Goal: Transaction & Acquisition: Purchase product/service

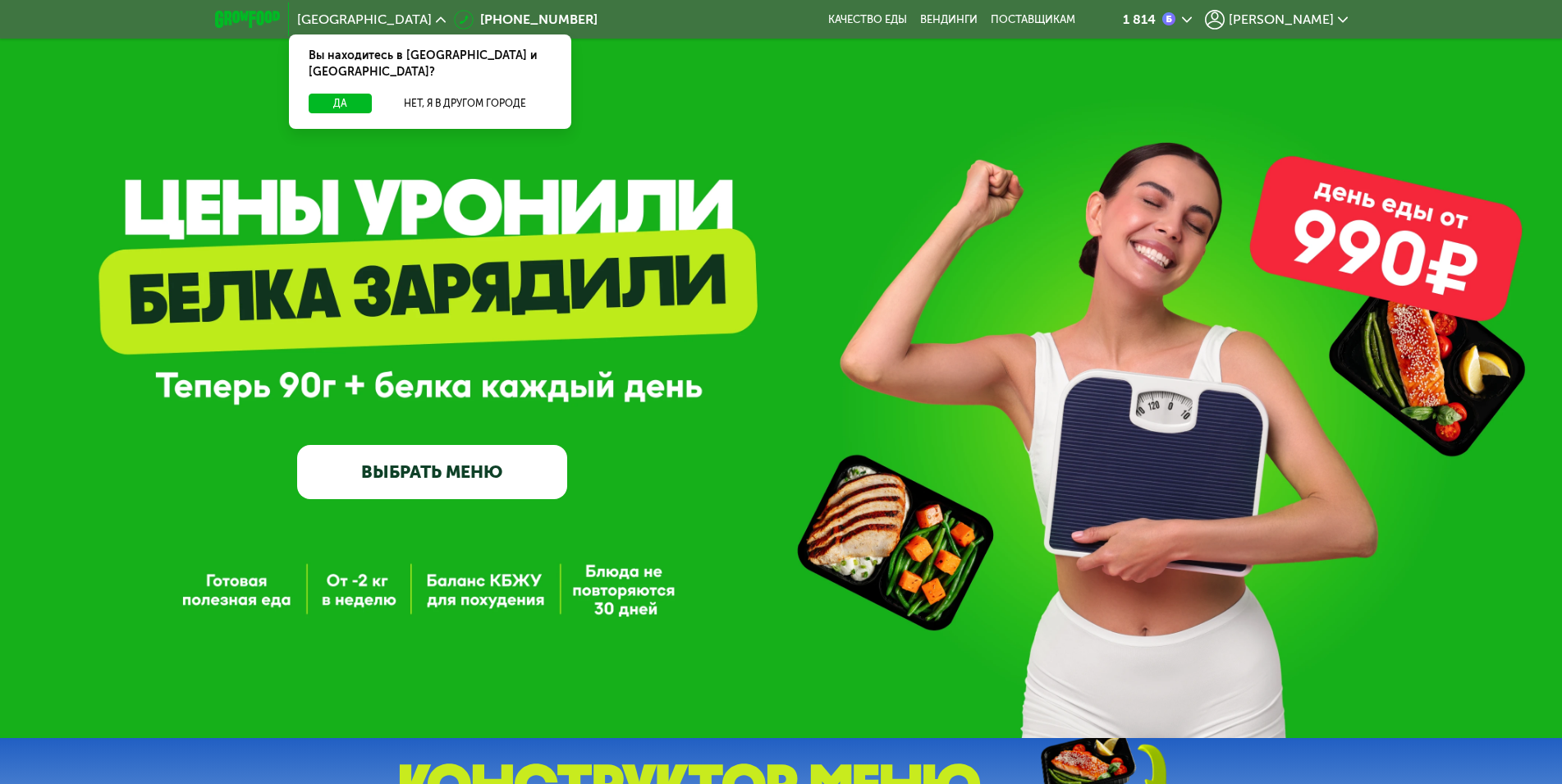
click at [1326, 13] on span "[PERSON_NAME]" at bounding box center [1281, 19] width 105 height 13
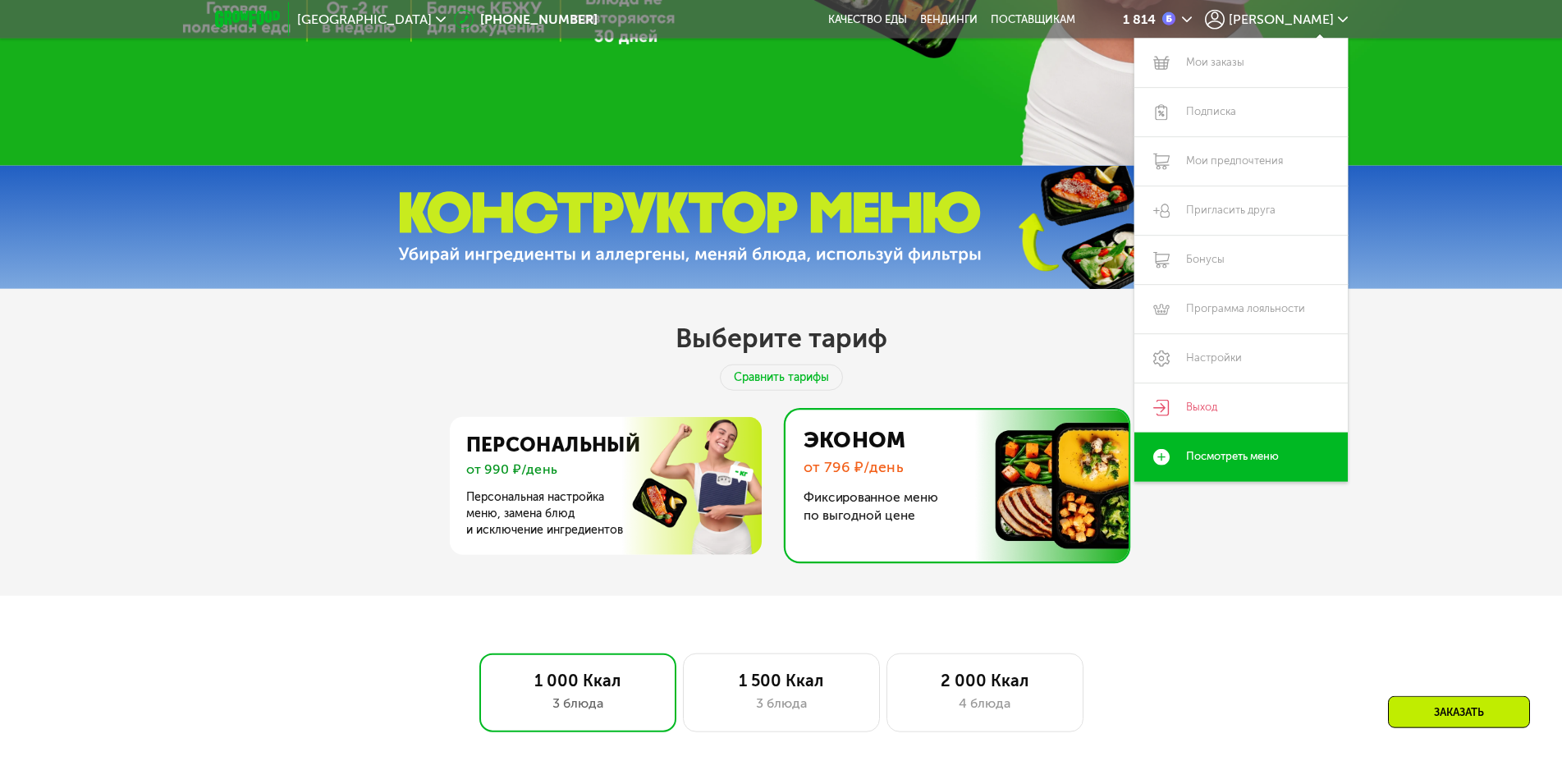
scroll to position [669, 0]
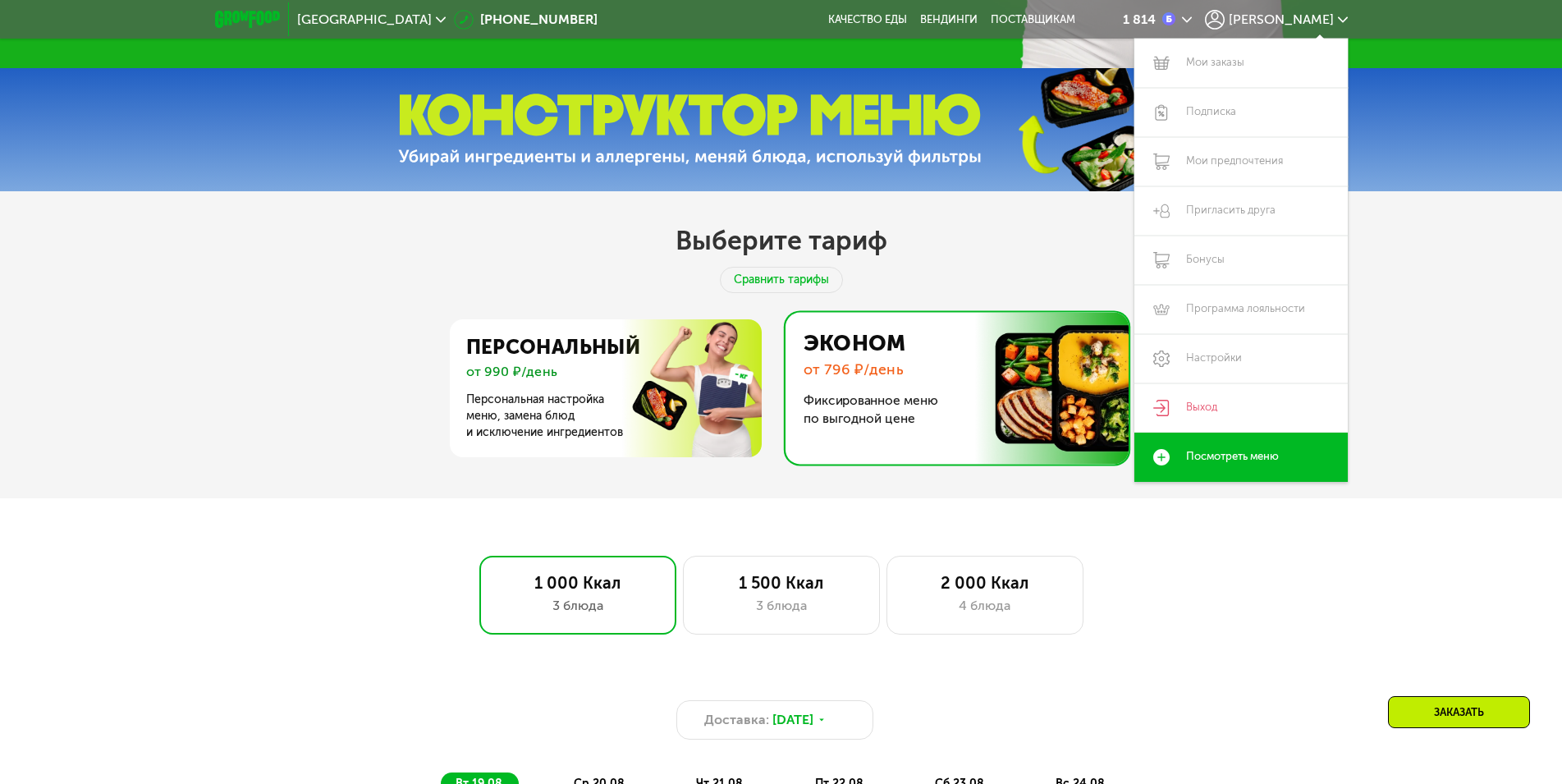
drag, startPoint x: 1353, startPoint y: 564, endPoint x: 1400, endPoint y: 551, distance: 48.8
click at [1353, 564] on div "1 000 Ккал 3 блюда 1 500 Ккал 3 блюда 2 000 Ккал 4 блюда" at bounding box center [781, 595] width 1457 height 79
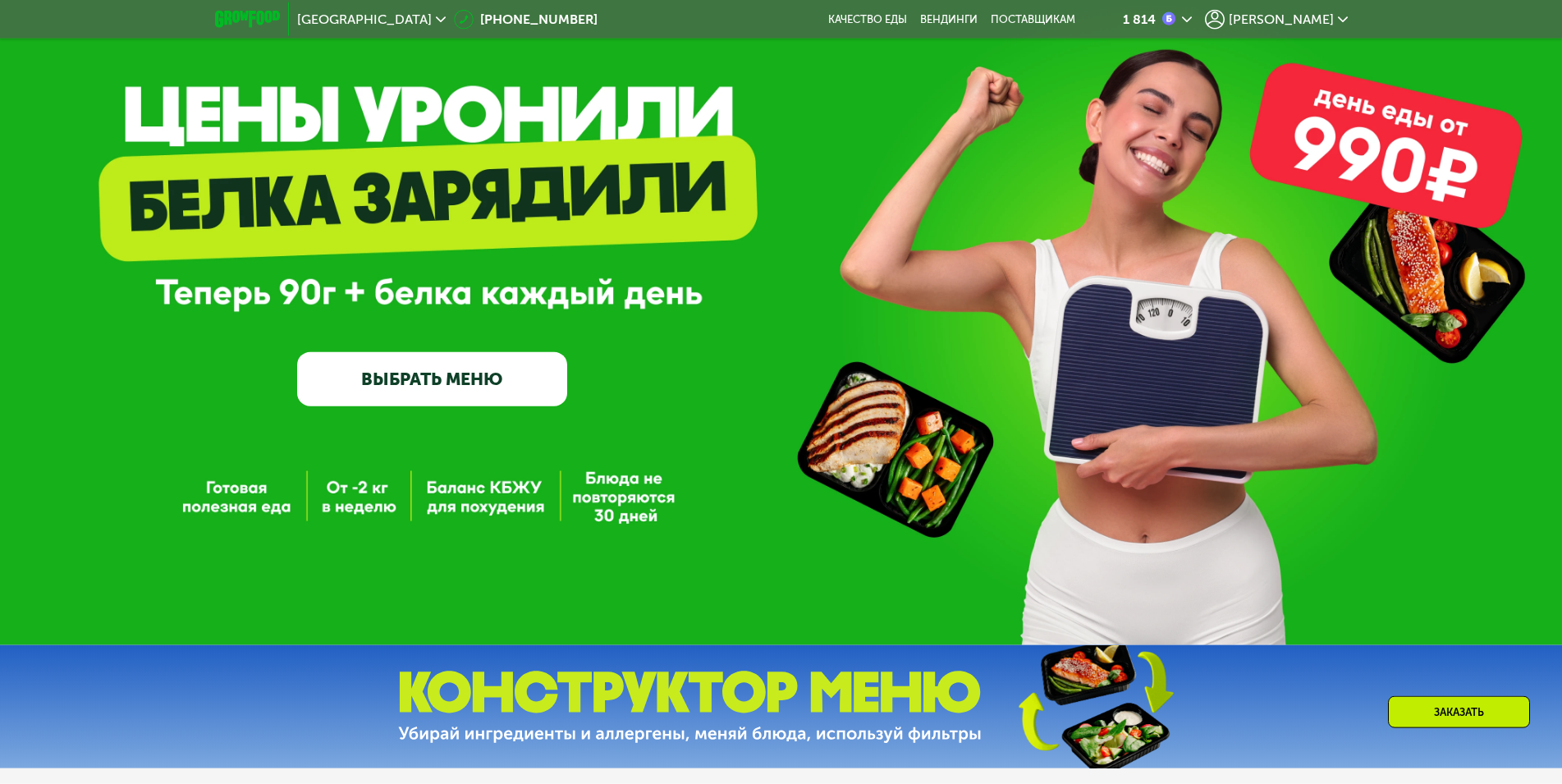
scroll to position [0, 0]
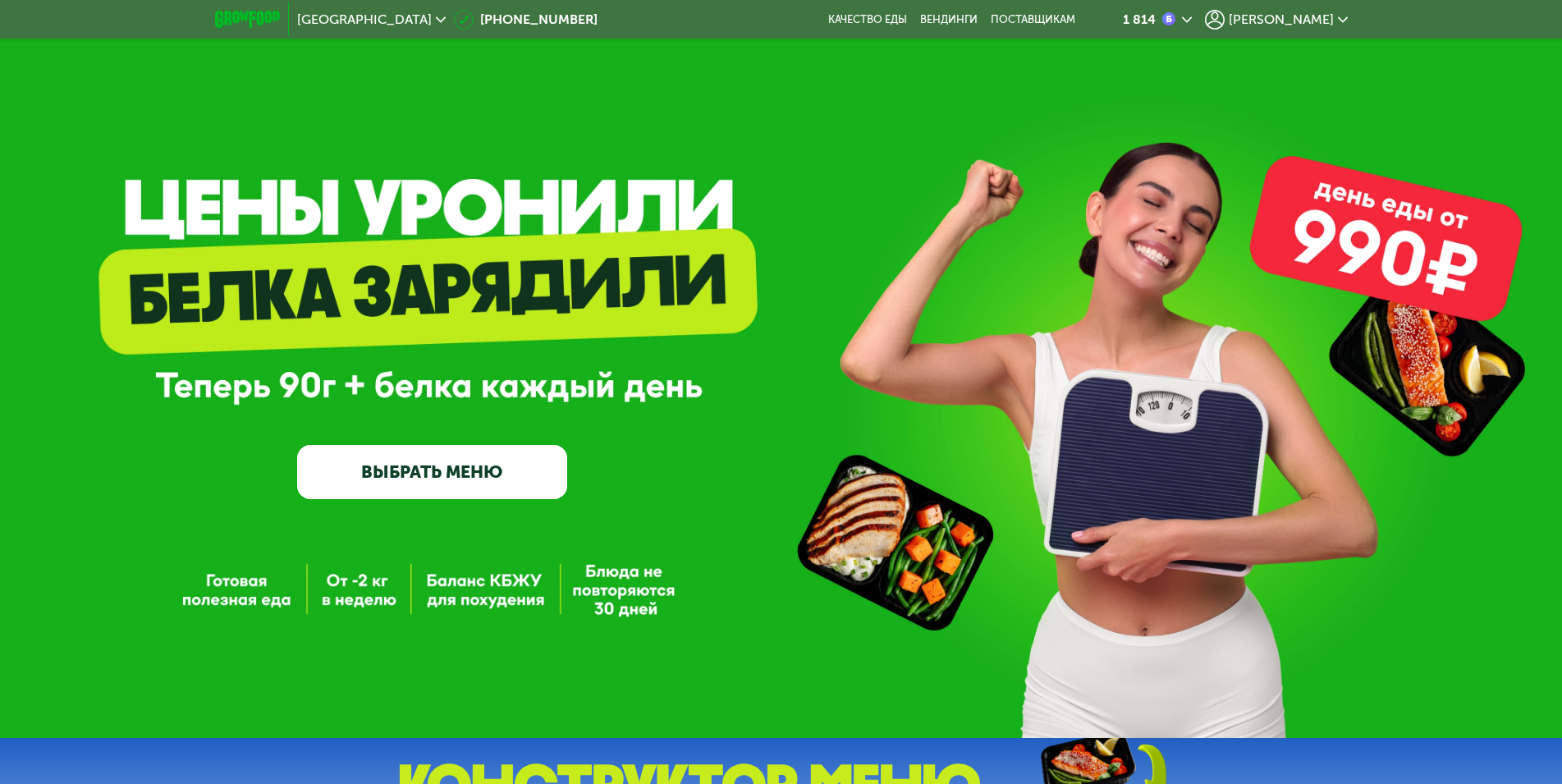
click at [457, 476] on link "ВЫБРАТЬ МЕНЮ" at bounding box center [432, 472] width 270 height 54
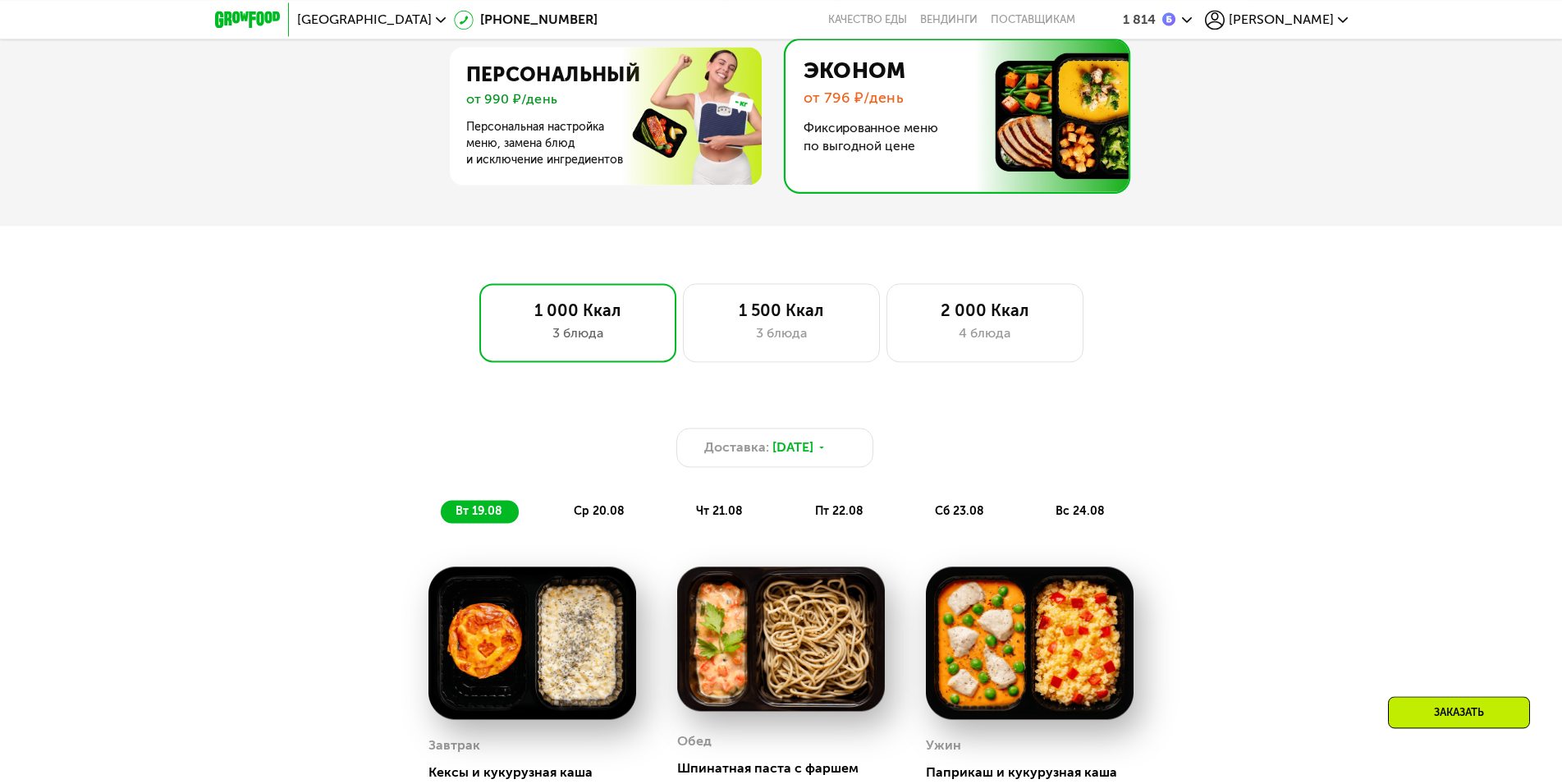
scroll to position [858, 0]
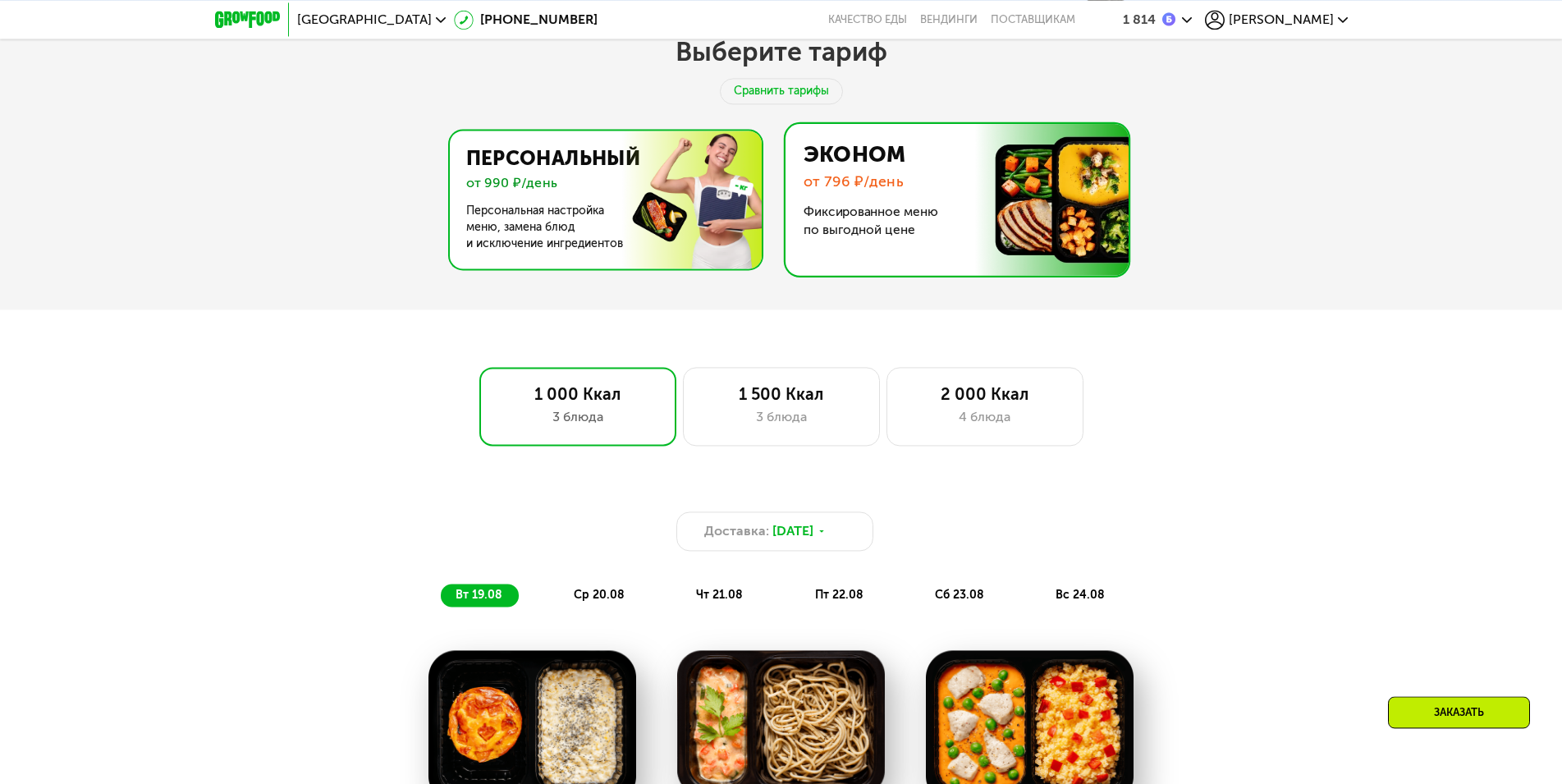
click at [621, 195] on img at bounding box center [601, 200] width 319 height 138
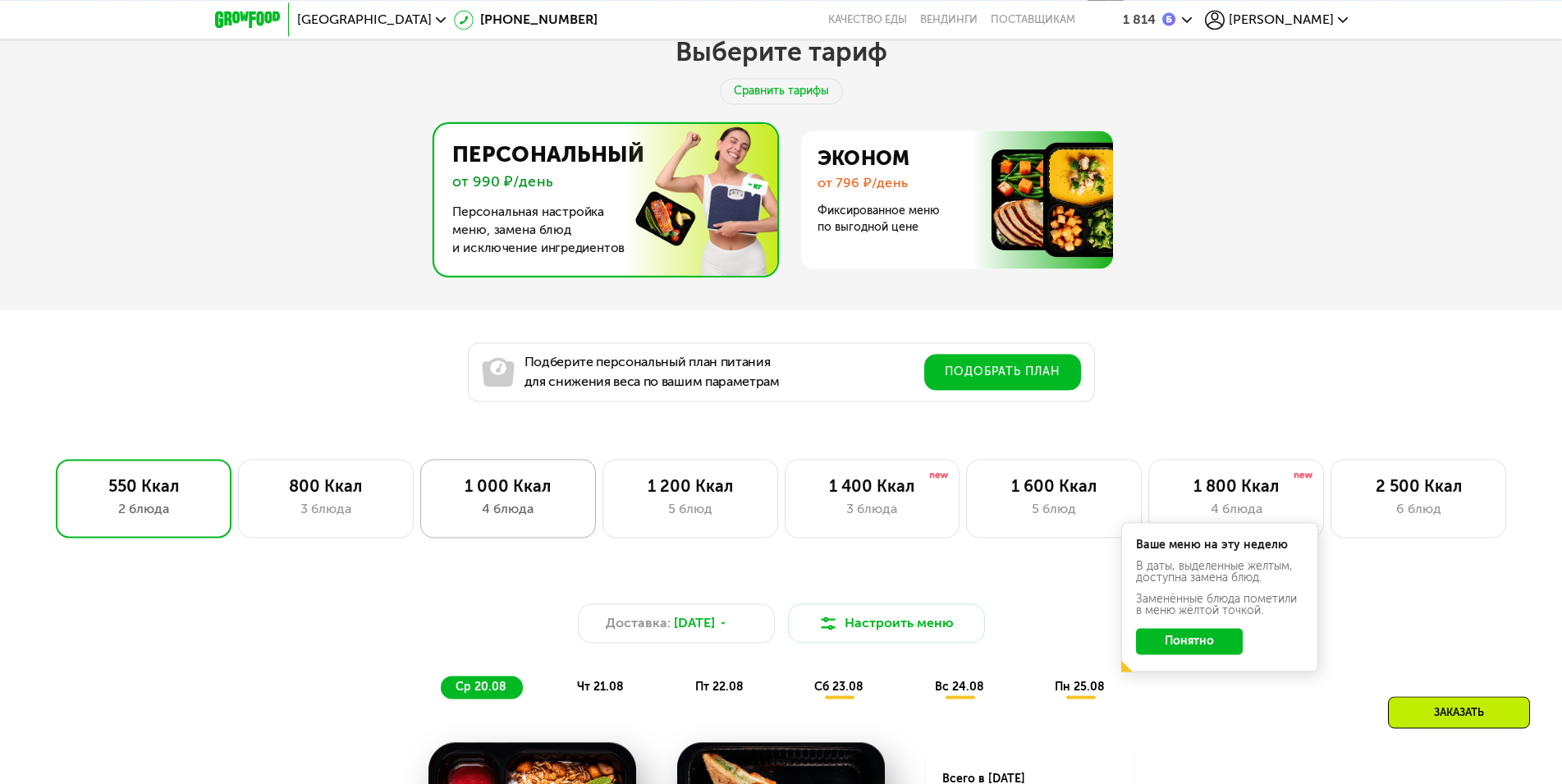
click at [505, 495] on div "1 000 Ккал" at bounding box center [508, 486] width 141 height 20
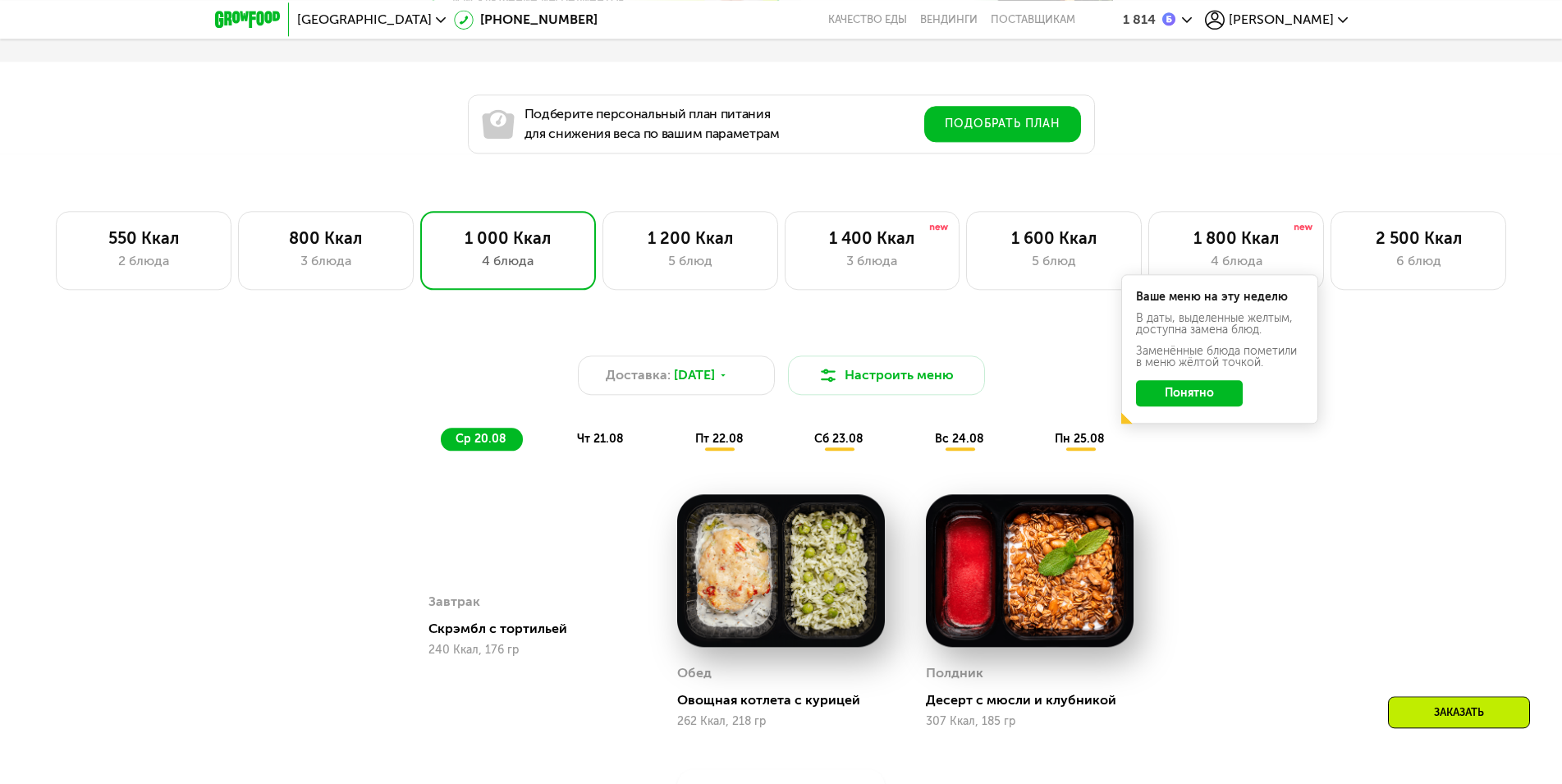
scroll to position [1194, 0]
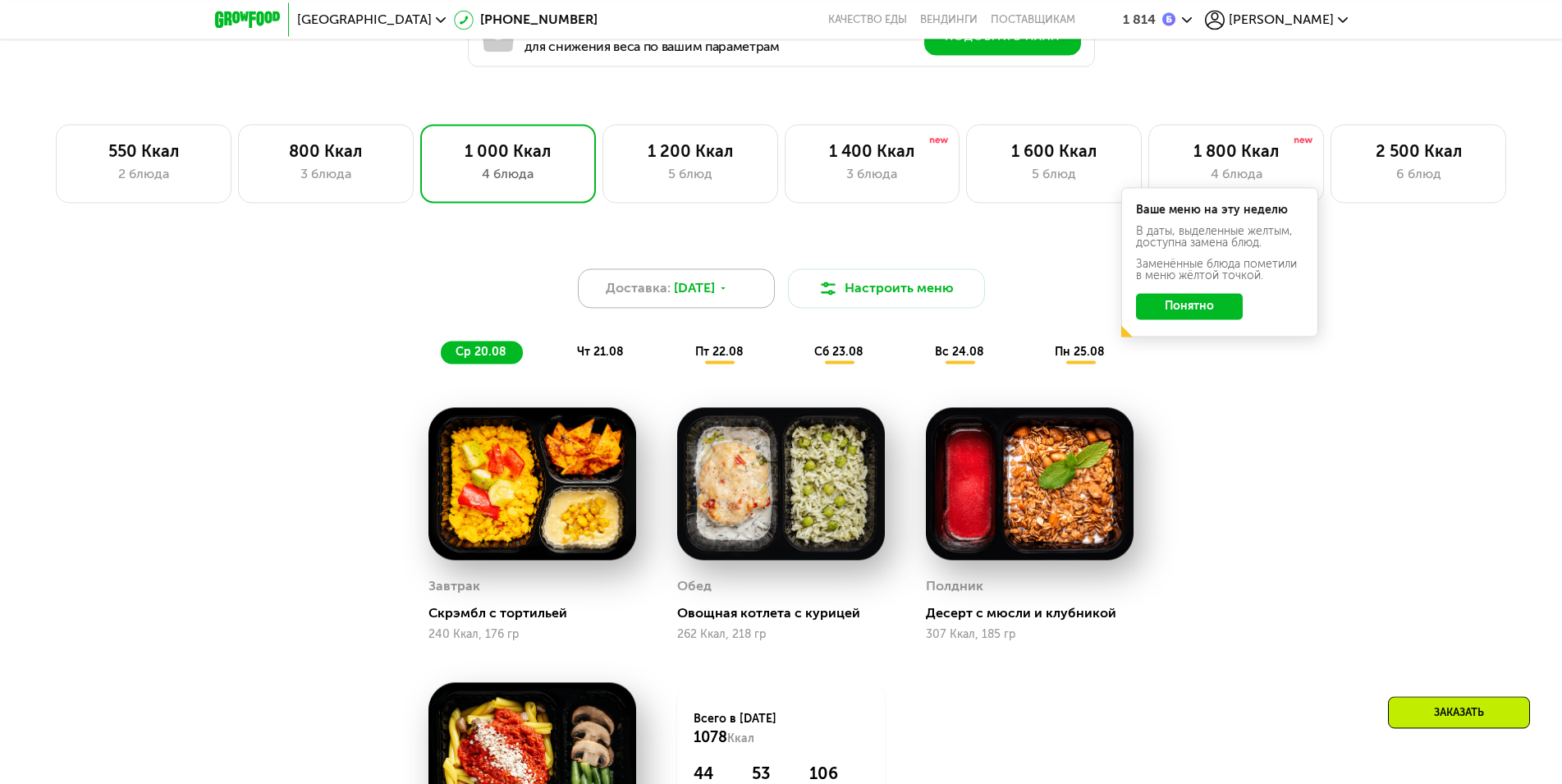
click at [728, 293] on icon at bounding box center [723, 288] width 10 height 10
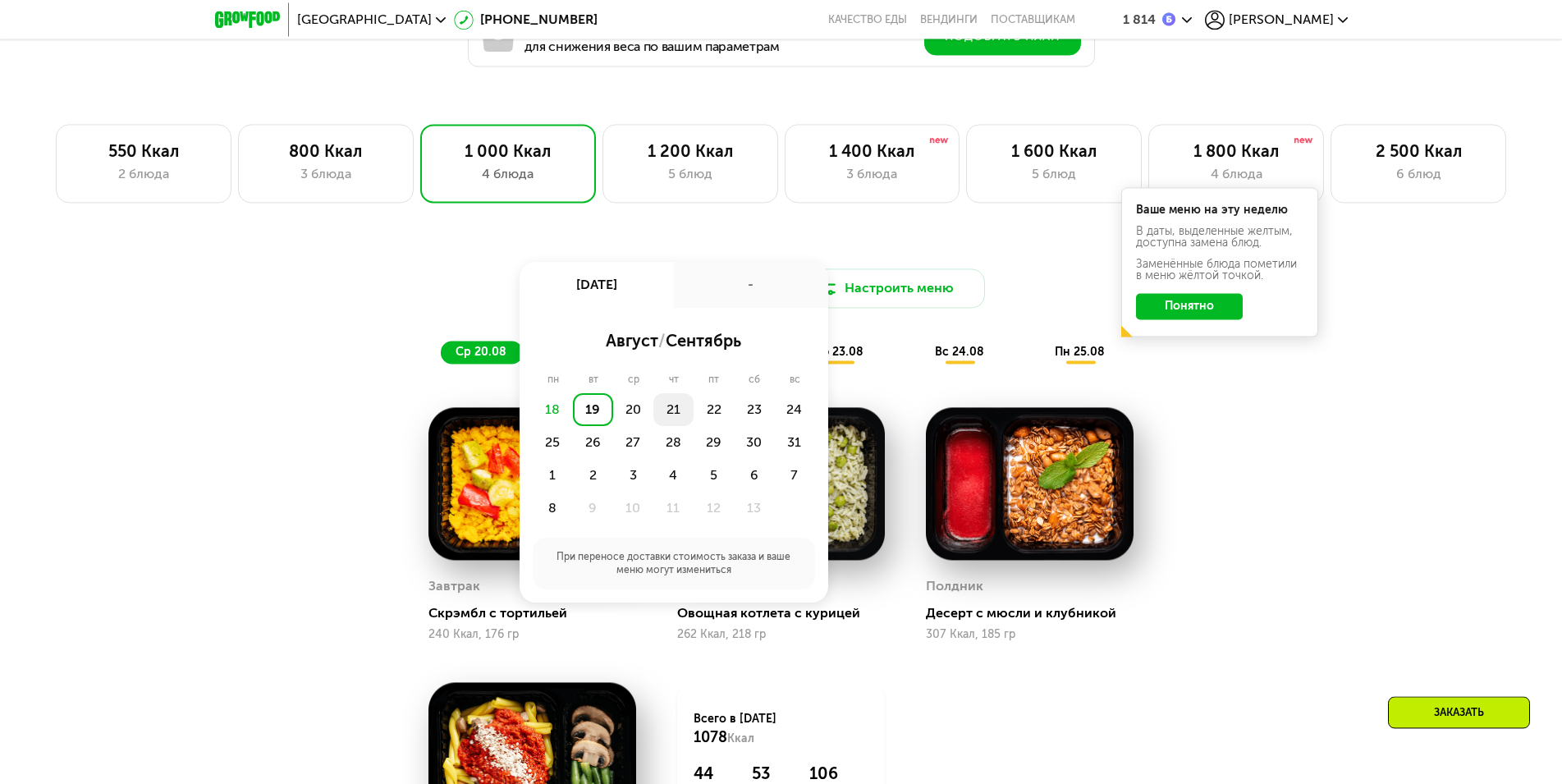
click at [694, 417] on div "21" at bounding box center [714, 410] width 40 height 33
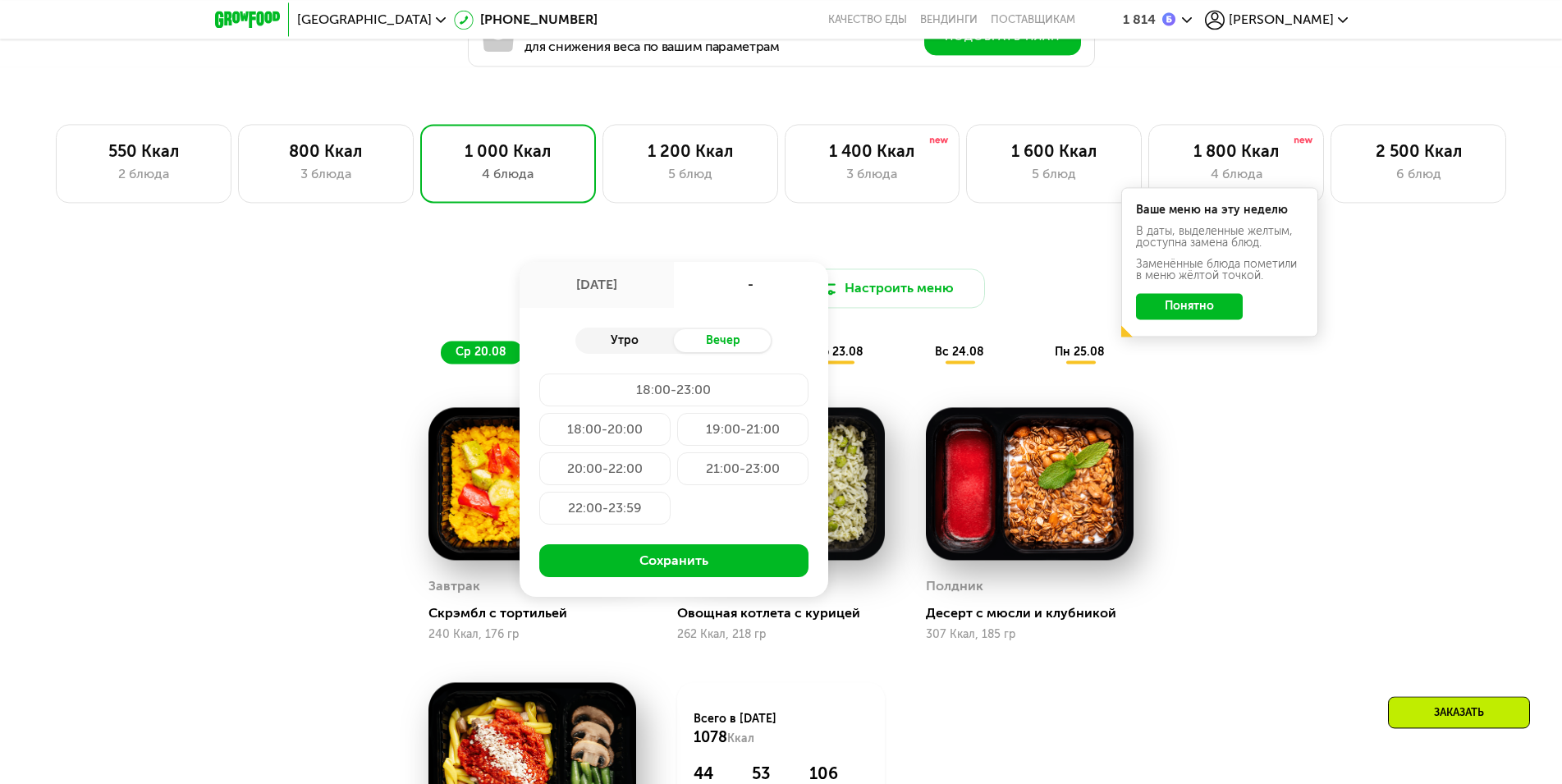
click at [620, 345] on div "Утро" at bounding box center [625, 340] width 99 height 23
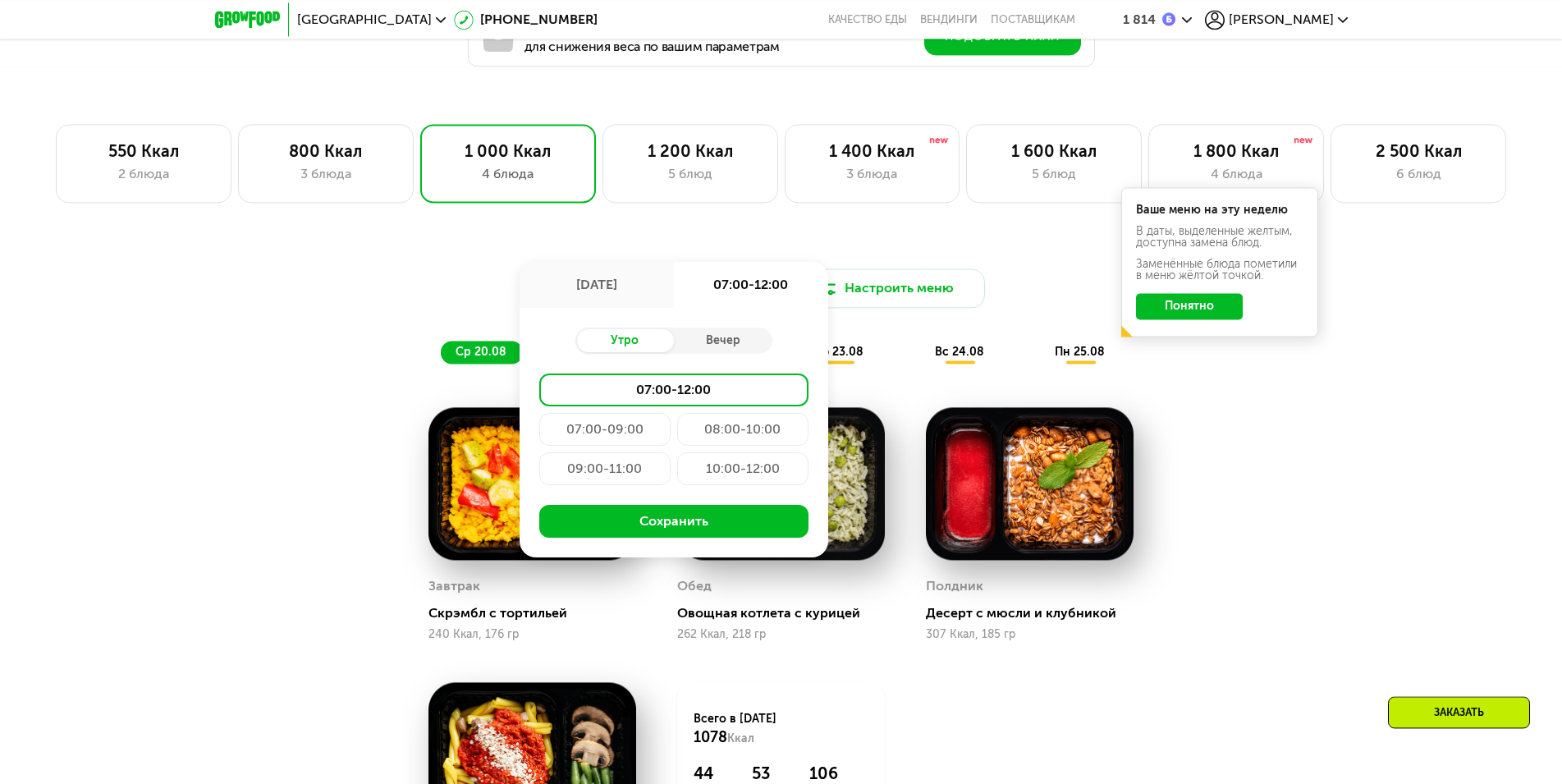
click at [677, 472] on div "09:00-11:00" at bounding box center [743, 469] width 131 height 33
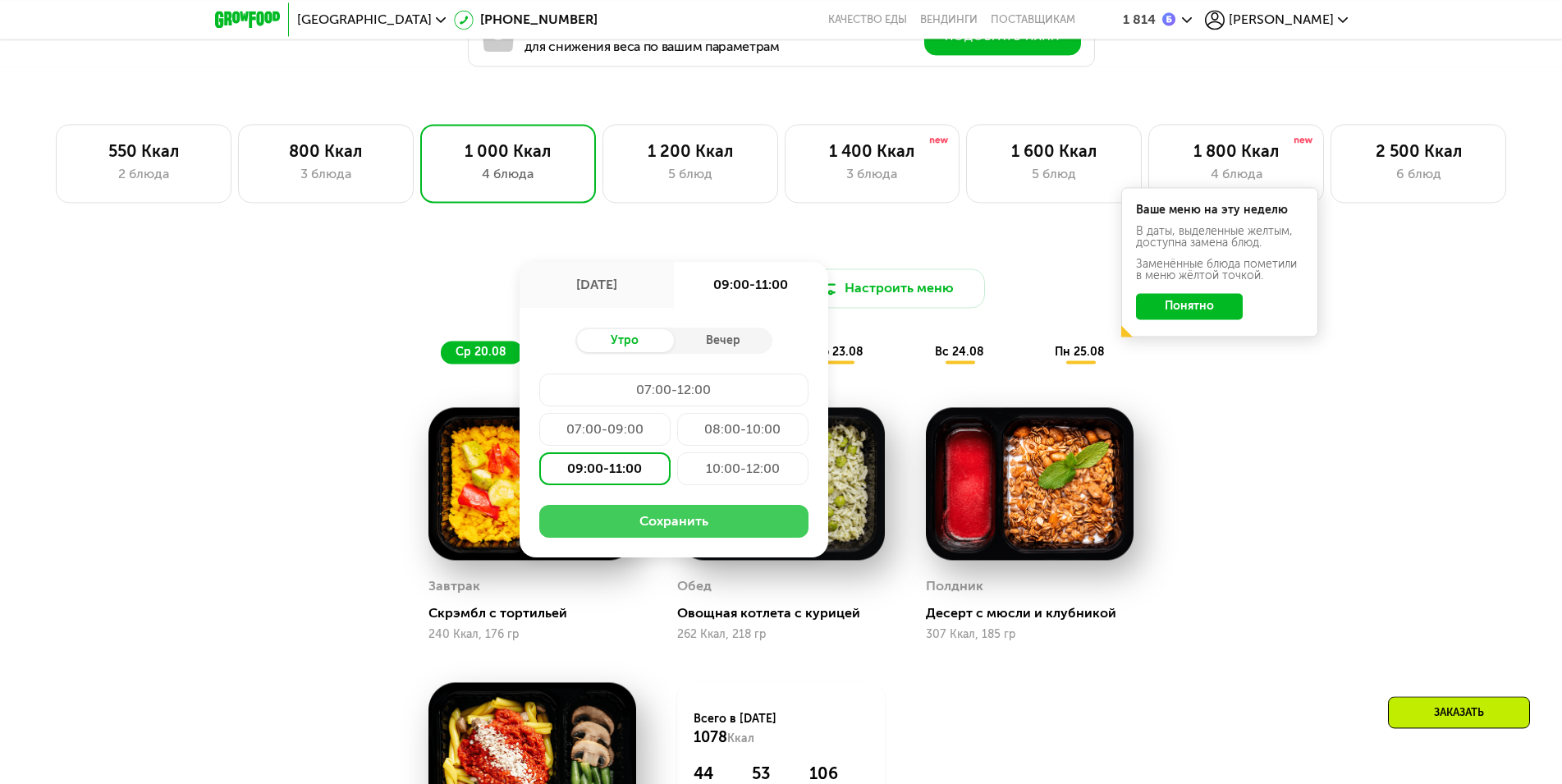
click at [672, 522] on button "Сохранить" at bounding box center [674, 522] width 270 height 33
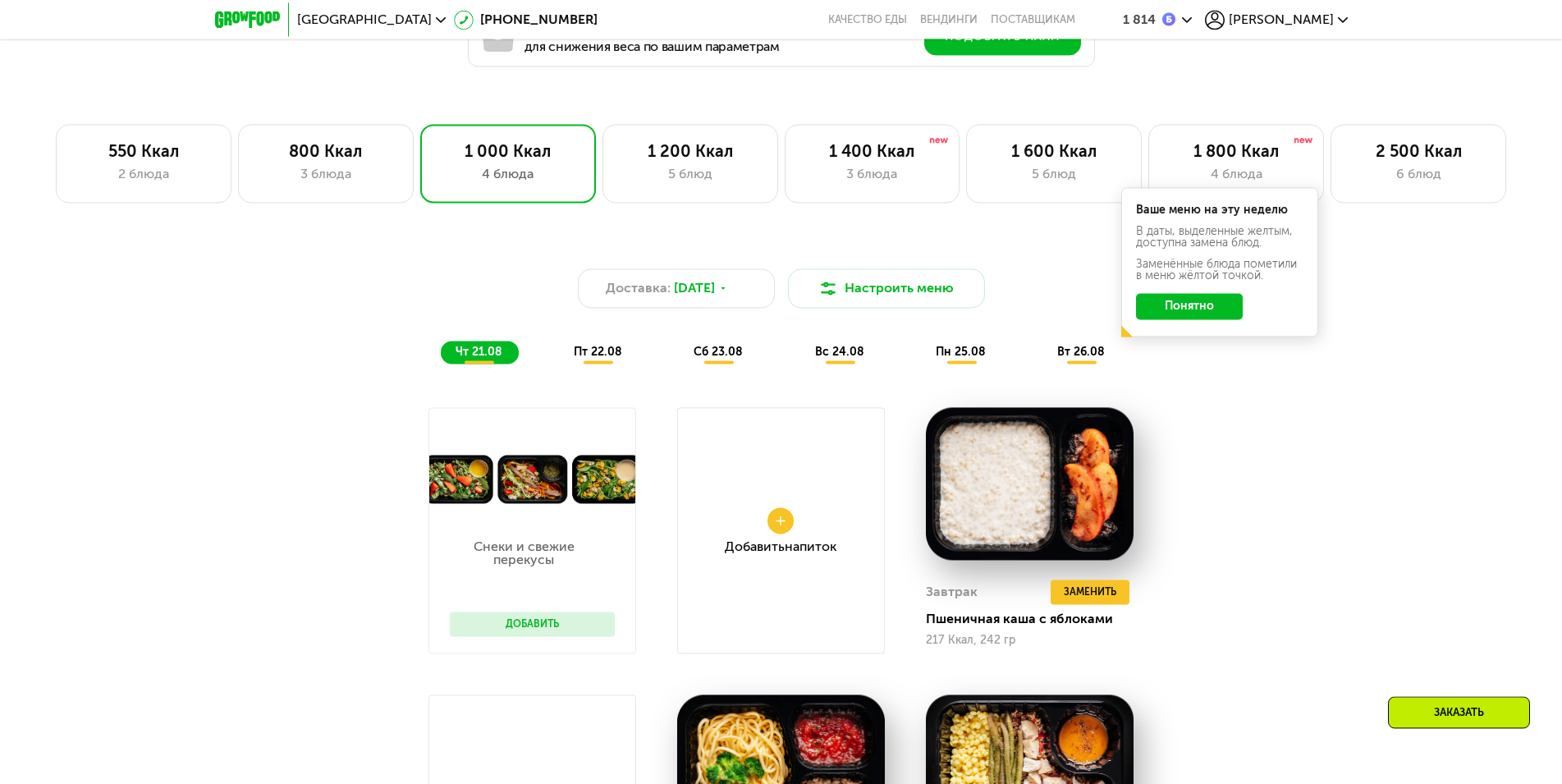
click at [723, 356] on span "сб 23.08" at bounding box center [718, 352] width 49 height 14
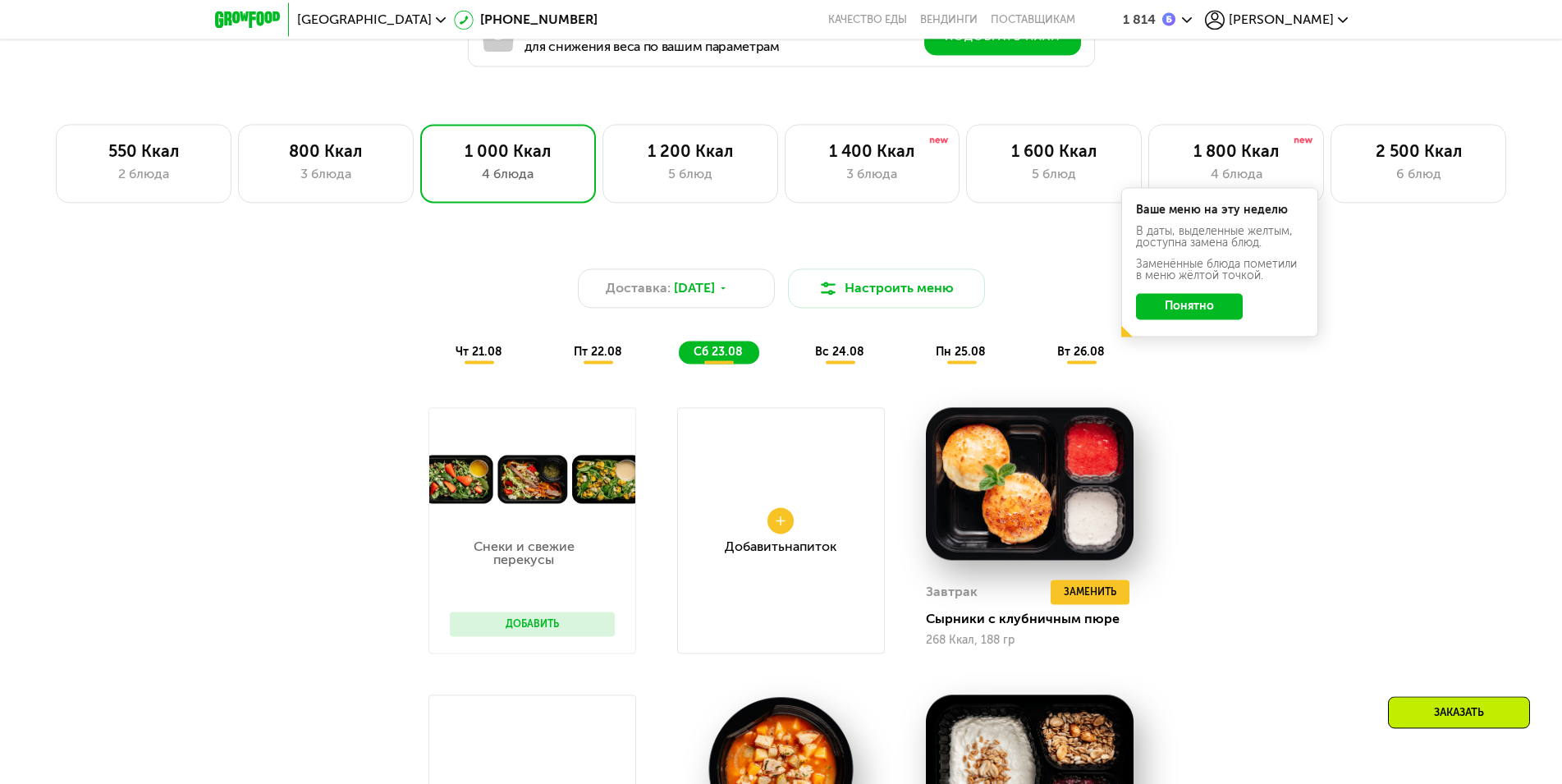
click at [724, 359] on span "сб 23.08" at bounding box center [718, 352] width 49 height 14
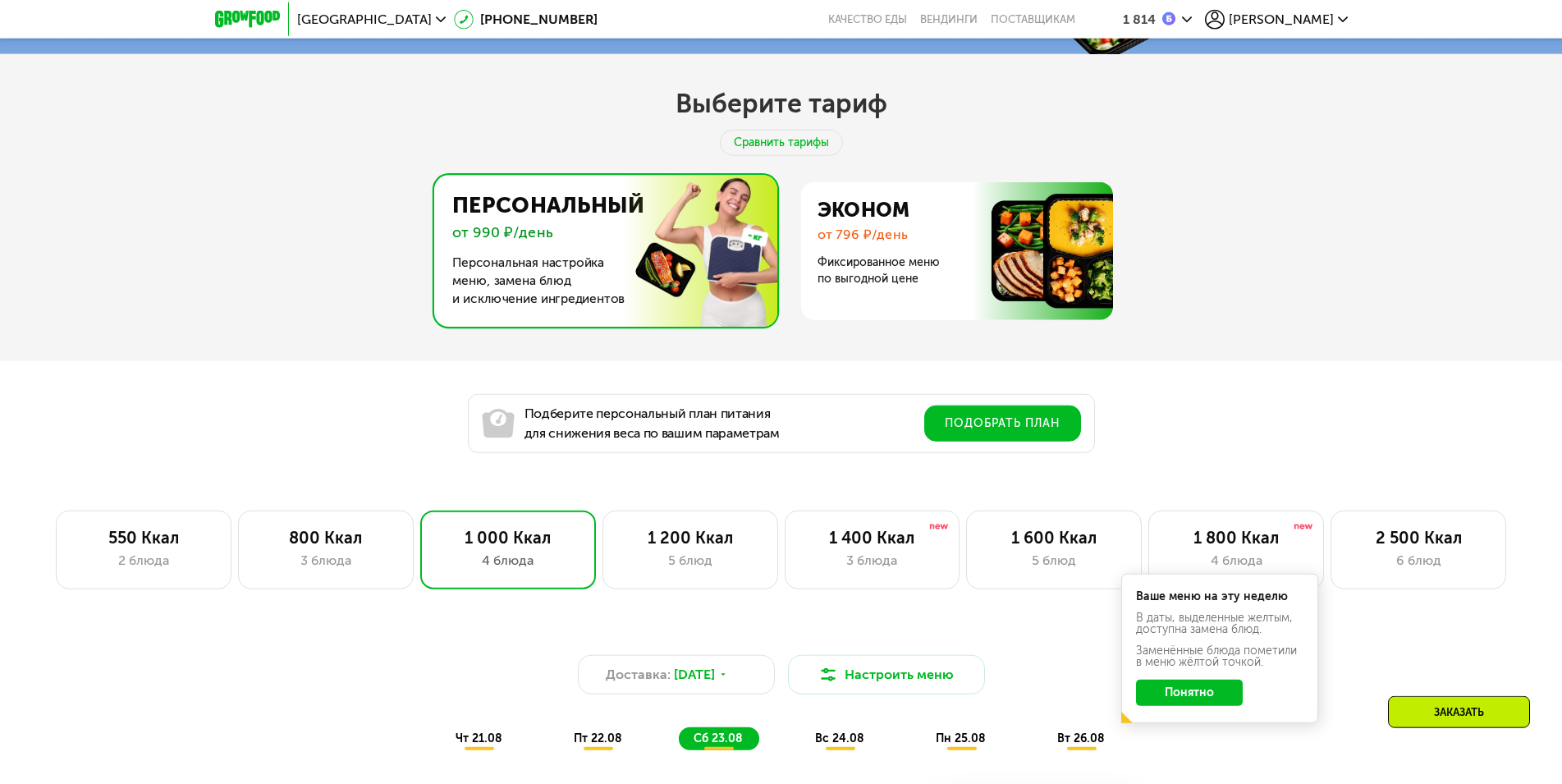
scroll to position [691, 0]
